Goal: Task Accomplishment & Management: Manage account settings

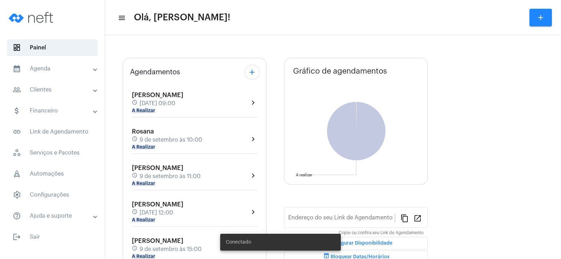
type input "[URL][DOMAIN_NAME]"
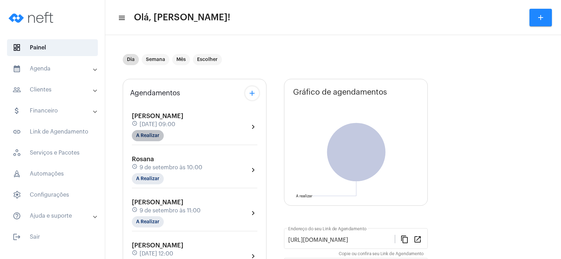
click at [155, 137] on mat-chip "A Realizar" at bounding box center [148, 135] width 32 height 11
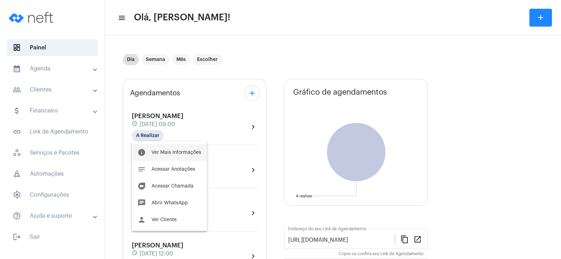
click at [178, 150] on button "info Ver Mais Informações" at bounding box center [169, 152] width 75 height 17
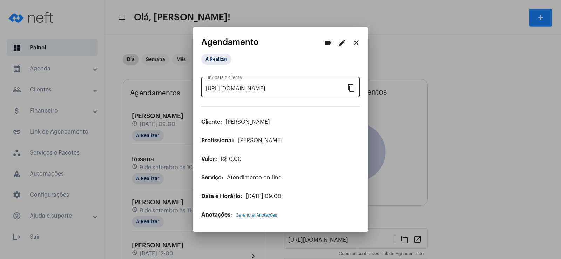
click at [349, 87] on mat-icon "content_copy" at bounding box center [351, 87] width 8 height 8
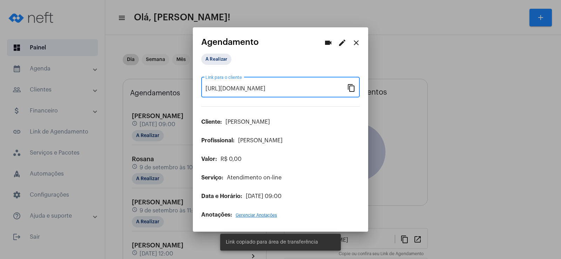
click at [323, 41] on button "videocam" at bounding box center [328, 43] width 14 height 14
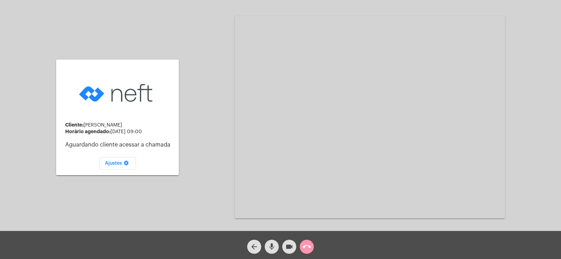
click at [273, 250] on mat-icon "mic" at bounding box center [272, 247] width 8 height 8
click at [286, 248] on mat-icon "videocam" at bounding box center [289, 247] width 8 height 8
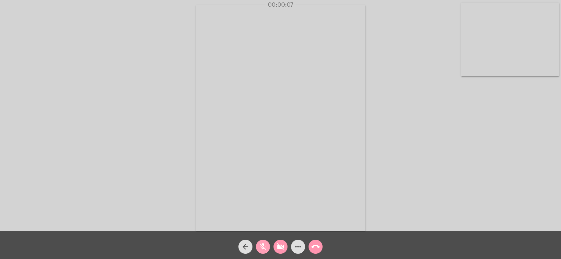
click at [263, 246] on mat-icon "mic_off" at bounding box center [263, 247] width 8 height 8
click at [277, 248] on mat-icon "videocam_off" at bounding box center [280, 247] width 8 height 8
click at [298, 245] on mat-icon "more_horiz" at bounding box center [298, 247] width 8 height 8
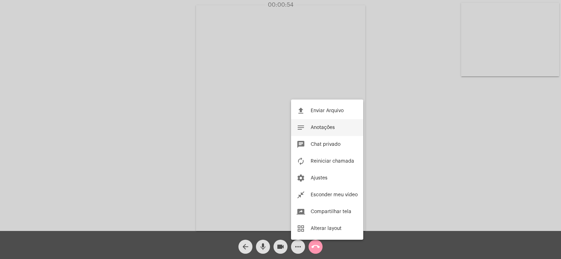
click at [309, 127] on button "notes Anotações" at bounding box center [327, 127] width 72 height 17
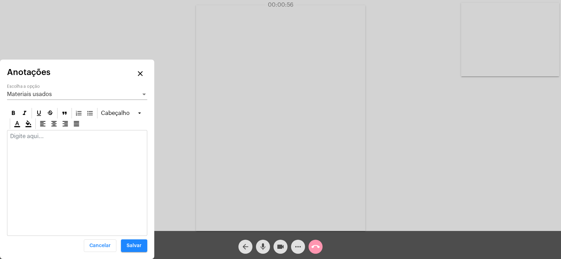
click at [53, 95] on div "Materiais usados" at bounding box center [74, 94] width 134 height 6
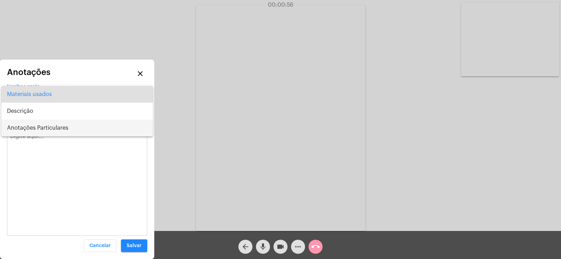
click at [47, 127] on span "Anotações Particulares" at bounding box center [77, 128] width 140 height 17
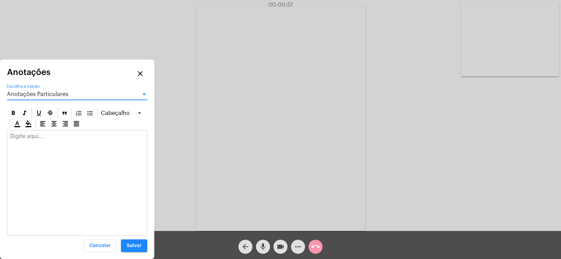
click at [40, 142] on div at bounding box center [77, 137] width 140 height 15
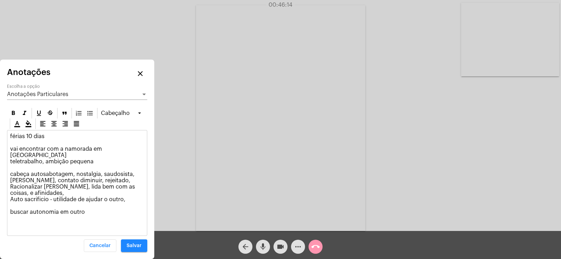
click at [45, 96] on span "Anotações Particulares" at bounding box center [37, 95] width 61 height 6
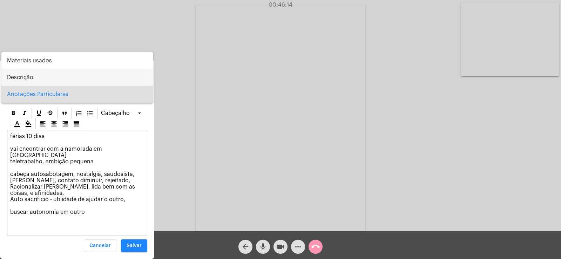
click at [36, 83] on span "Descrição" at bounding box center [77, 77] width 140 height 17
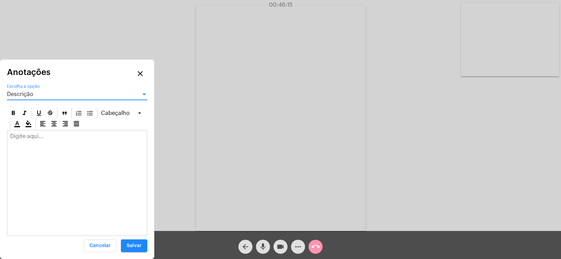
click at [35, 134] on p at bounding box center [77, 136] width 134 height 6
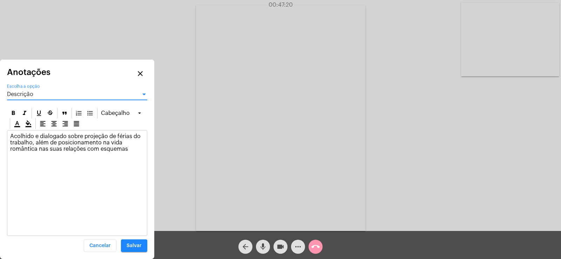
click at [57, 94] on div "Descrição" at bounding box center [74, 94] width 134 height 6
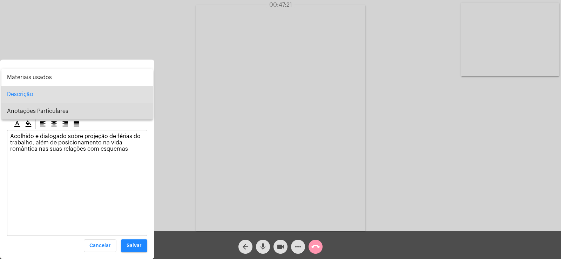
click at [48, 116] on span "Anotações Particulares" at bounding box center [77, 111] width 140 height 17
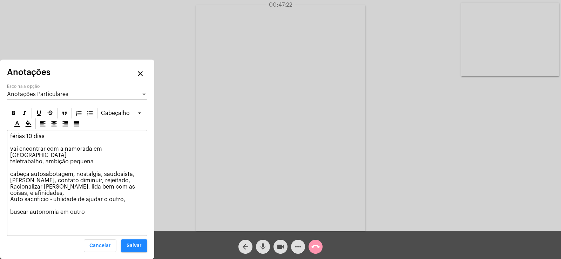
click at [93, 207] on p "férias 10 dias vai encontrar com a namorada em SP teletrabalho, ambição pequena…" at bounding box center [77, 177] width 134 height 88
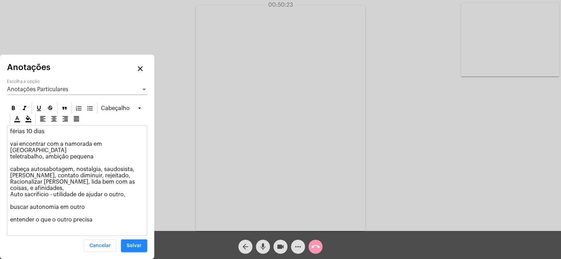
click at [136, 245] on span "Salvar" at bounding box center [134, 245] width 15 height 5
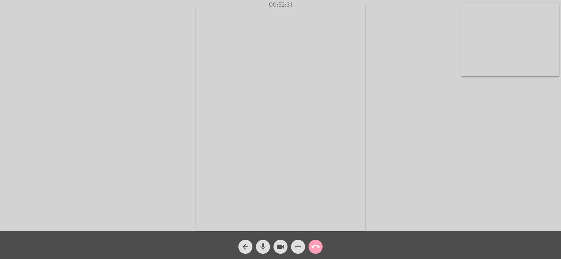
click at [316, 244] on mat-icon "call_end" at bounding box center [315, 247] width 8 height 8
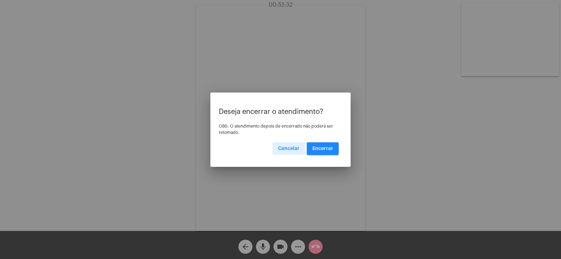
click at [317, 147] on span "Encerrar" at bounding box center [323, 148] width 21 height 5
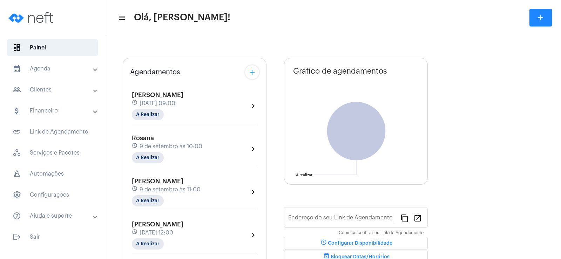
type input "[URL][DOMAIN_NAME]"
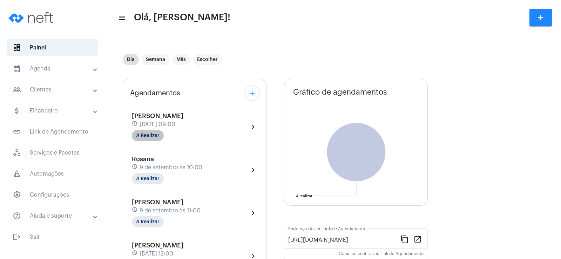
click at [144, 137] on mat-chip "A Realizar" at bounding box center [148, 135] width 32 height 11
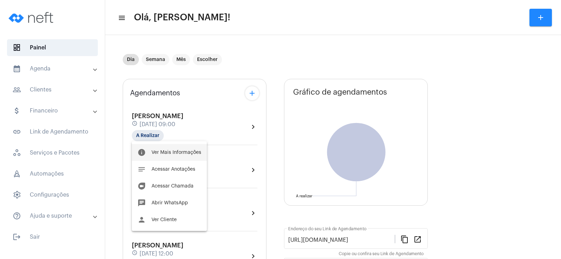
click at [155, 152] on span "Ver Mais Informações" at bounding box center [177, 152] width 50 height 5
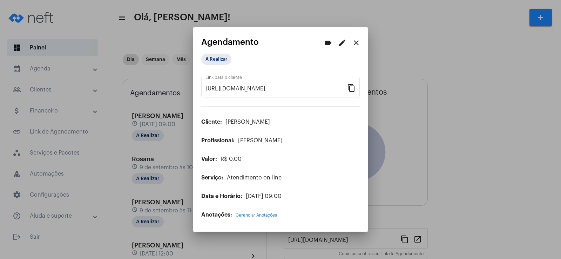
click at [198, 59] on mat-dialog-container "videocam edit close Agendamento A Realizar [URL][DOMAIN_NAME] Link para o clien…" at bounding box center [280, 129] width 175 height 205
click at [223, 59] on mat-chip "A Realizar" at bounding box center [216, 59] width 30 height 11
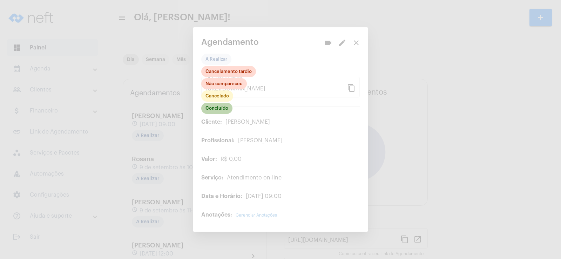
click at [214, 111] on mat-chip "Concluído" at bounding box center [216, 108] width 31 height 11
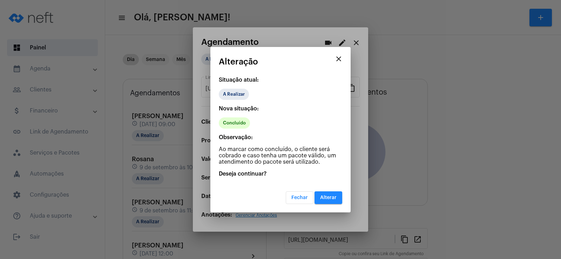
click at [320, 197] on button "Alterar" at bounding box center [329, 198] width 28 height 13
